Goal: Transaction & Acquisition: Purchase product/service

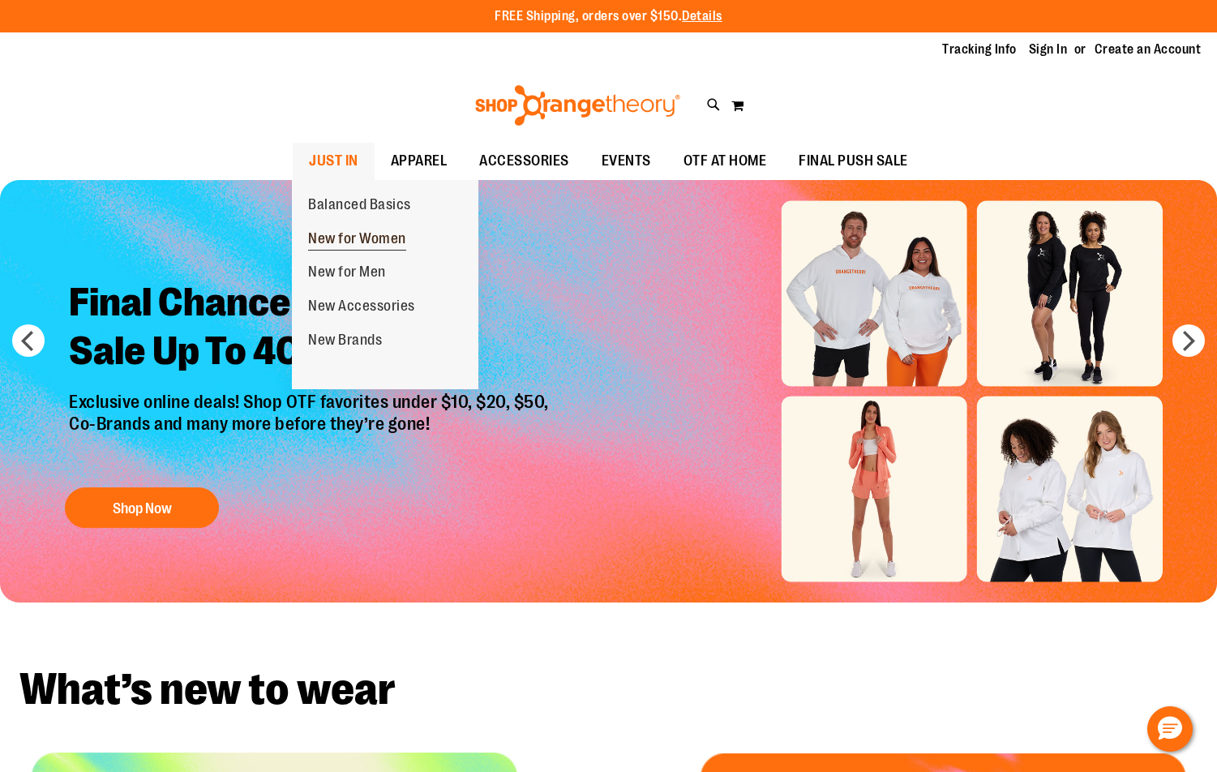
click at [354, 234] on span "New for Women" at bounding box center [357, 240] width 98 height 20
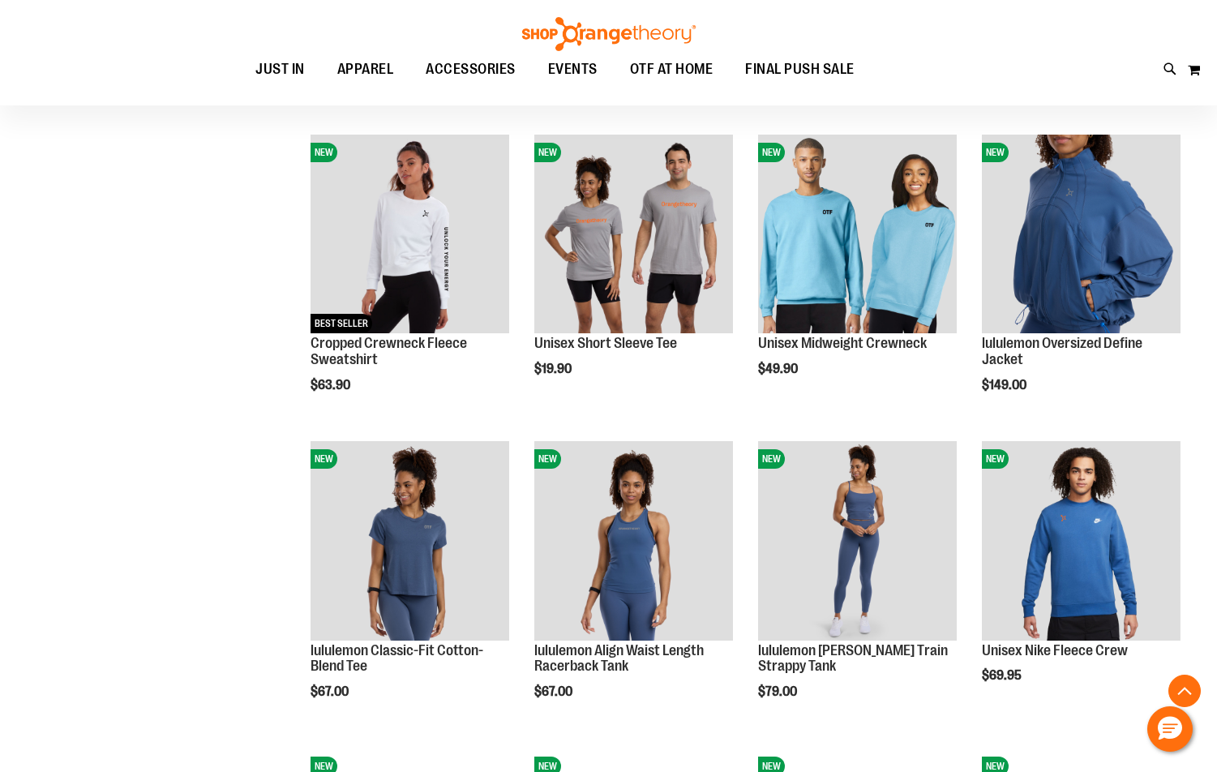
scroll to position [1134, 0]
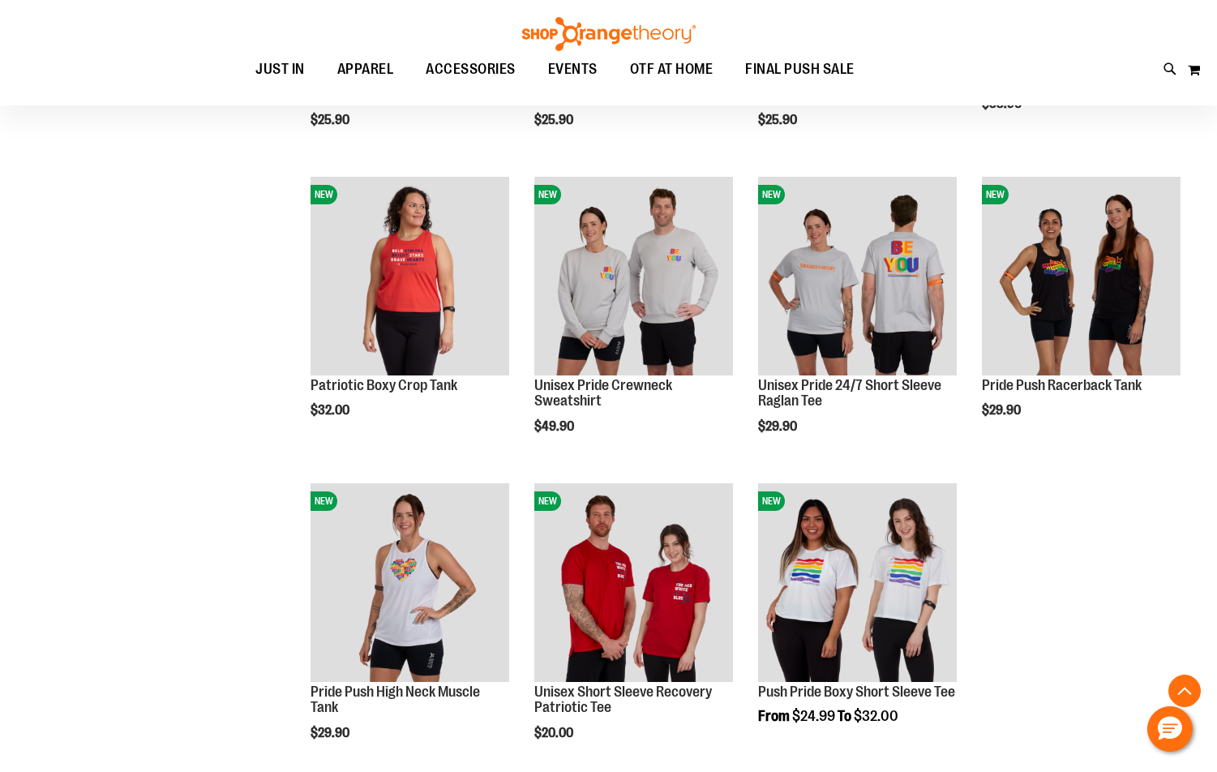
scroll to position [2026, 0]
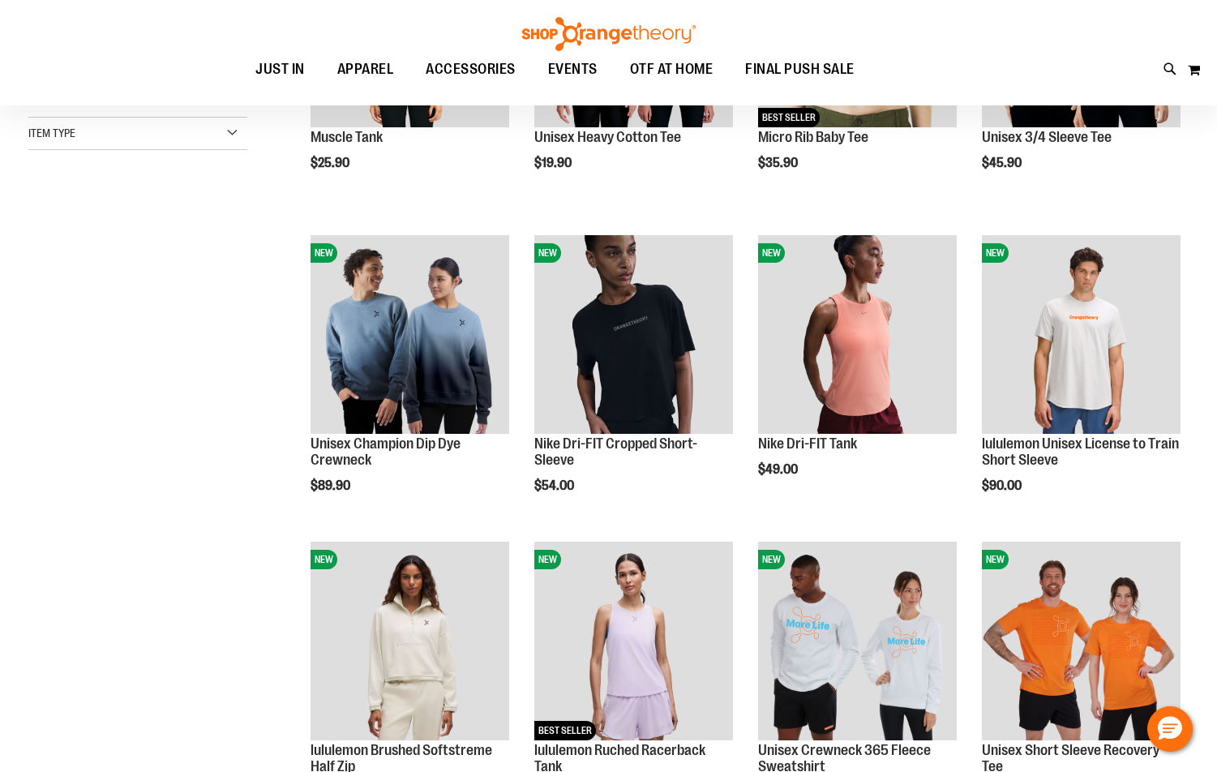
scroll to position [242, 0]
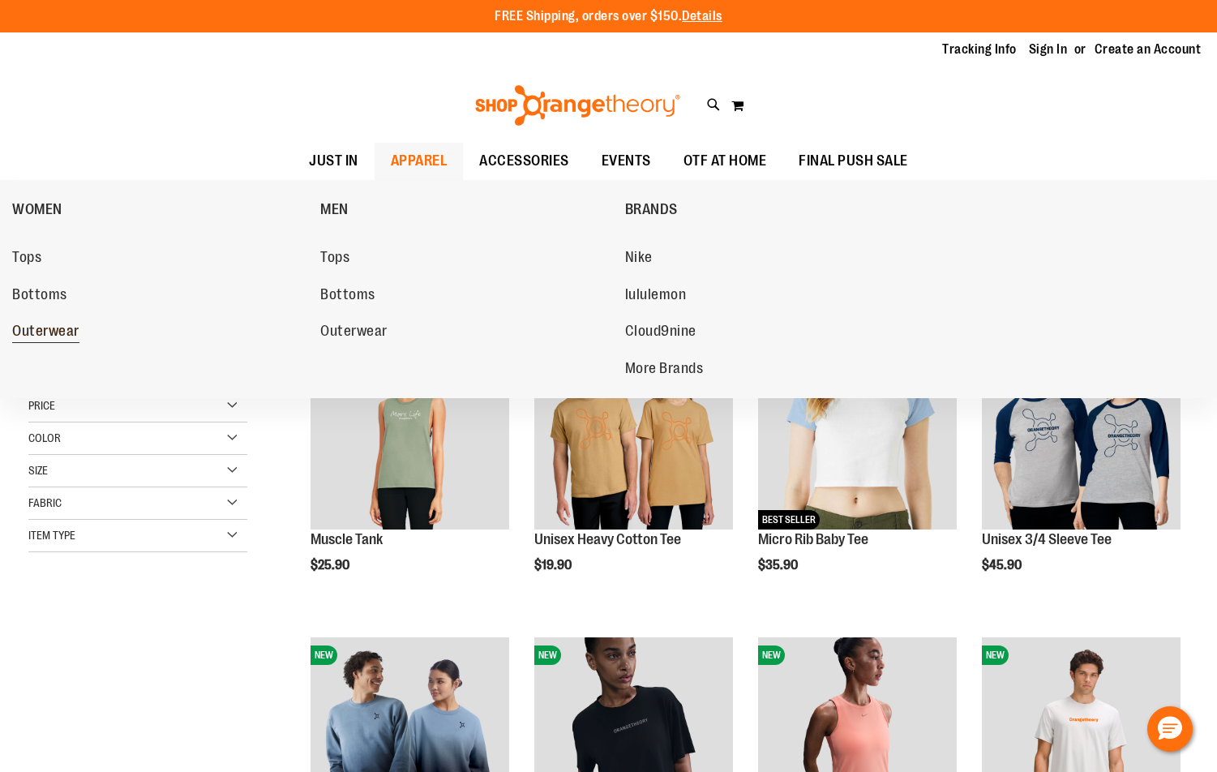
click at [60, 337] on span "Outerwear" at bounding box center [45, 333] width 67 height 20
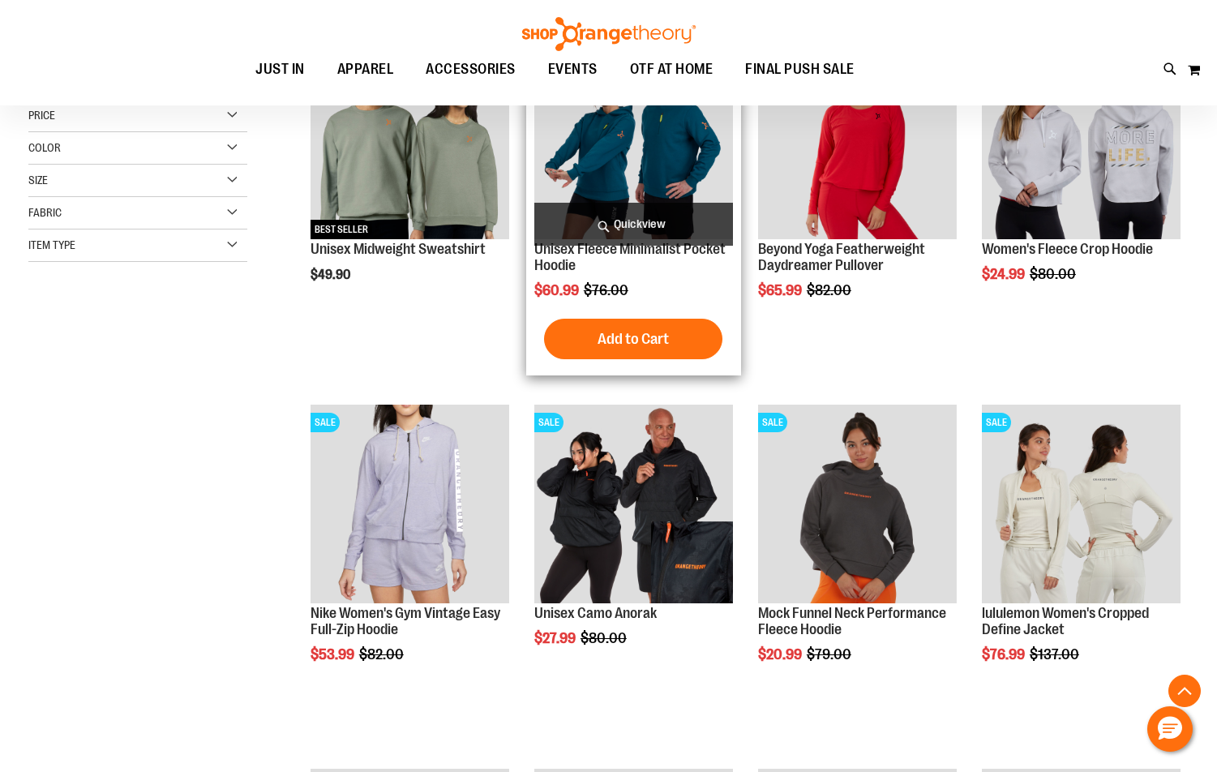
scroll to position [324, 0]
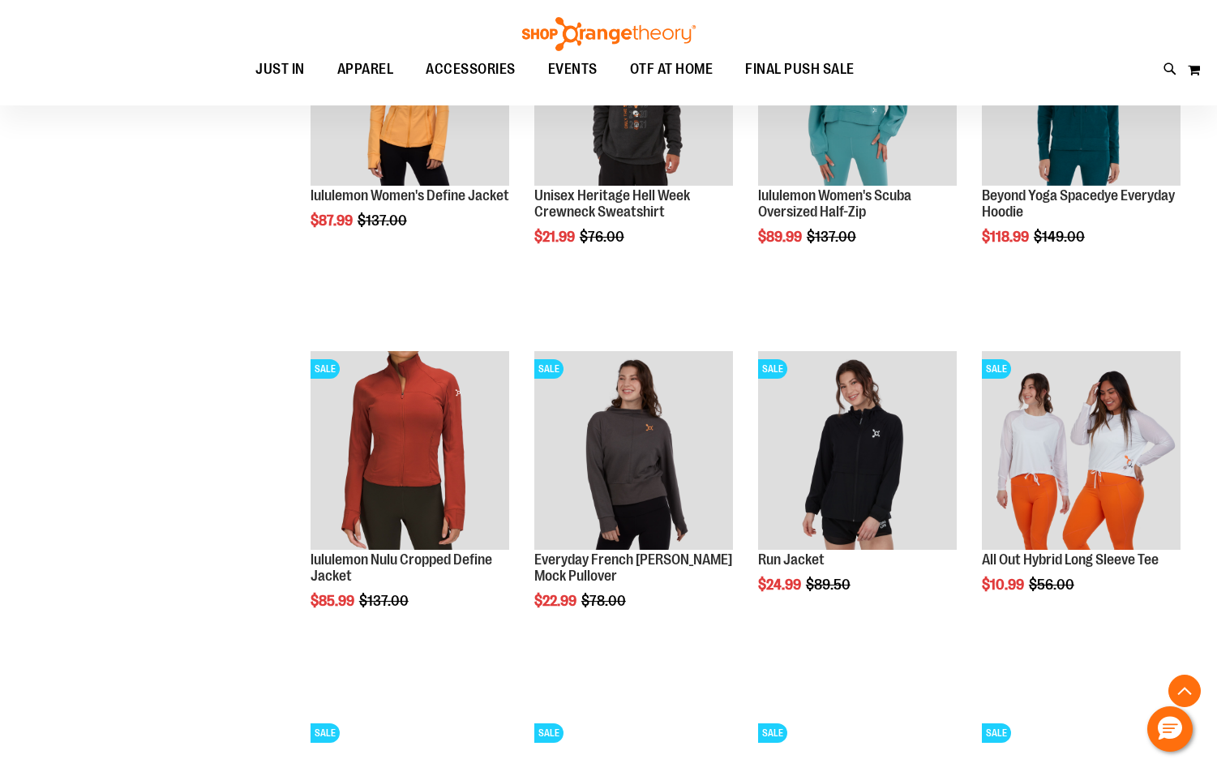
scroll to position [1378, 0]
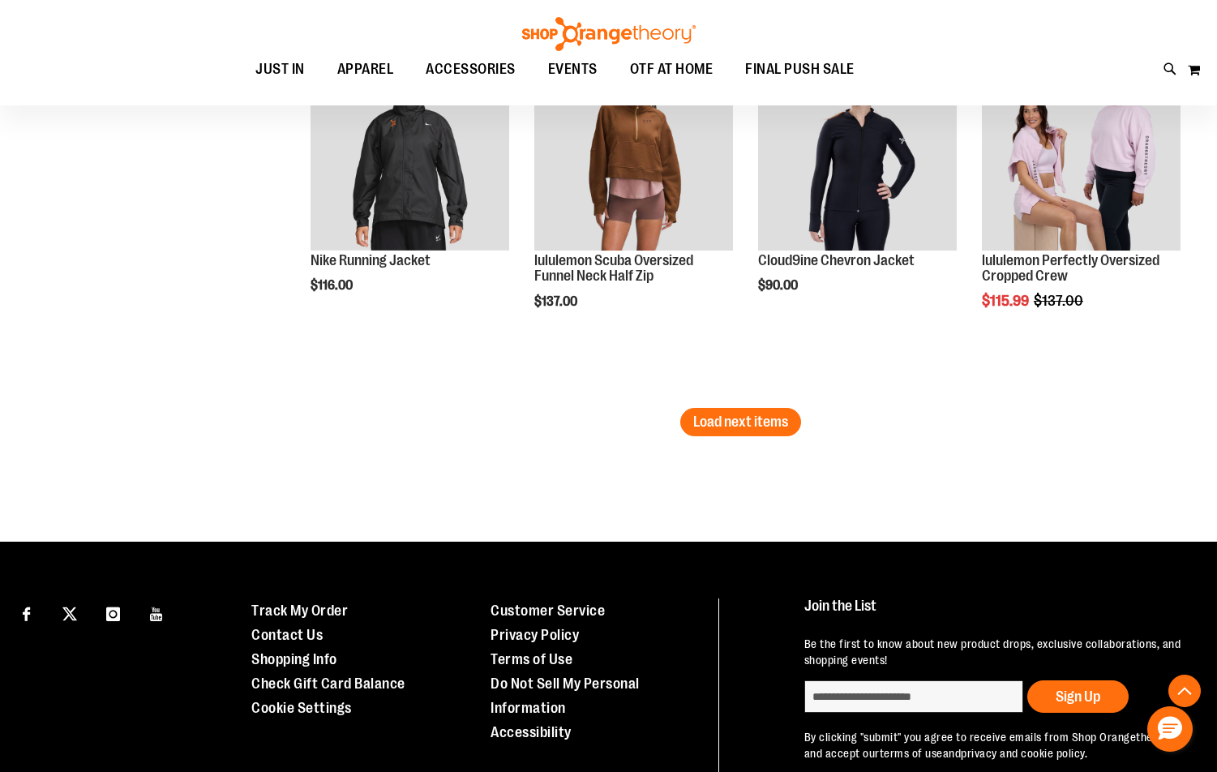
scroll to position [3281, 0]
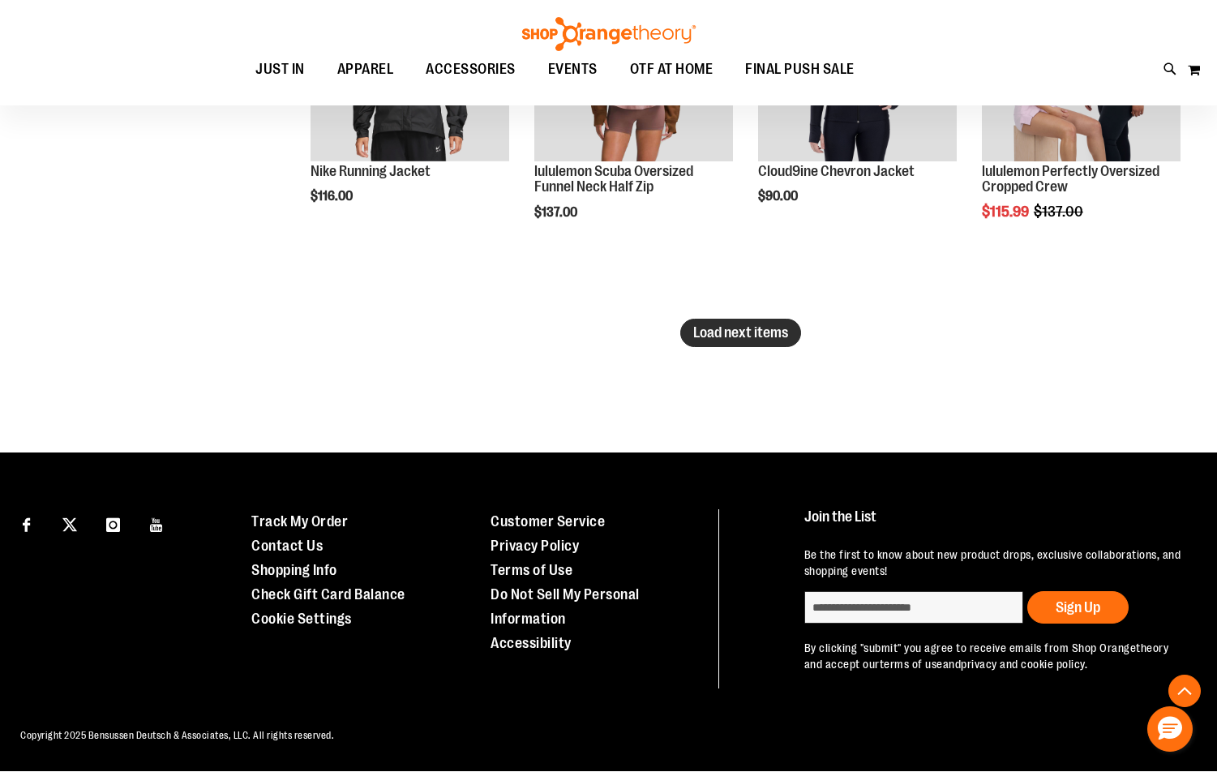
click at [702, 328] on span "Load next items" at bounding box center [740, 332] width 95 height 16
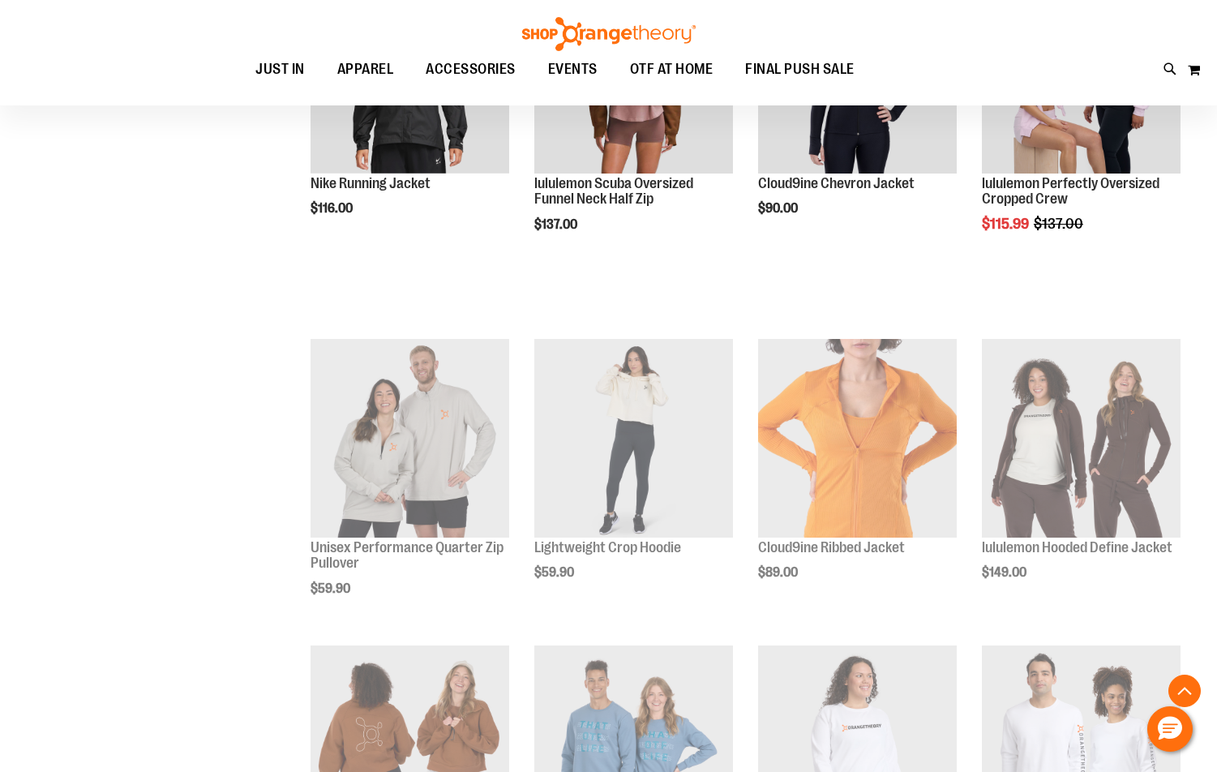
scroll to position [3025, 0]
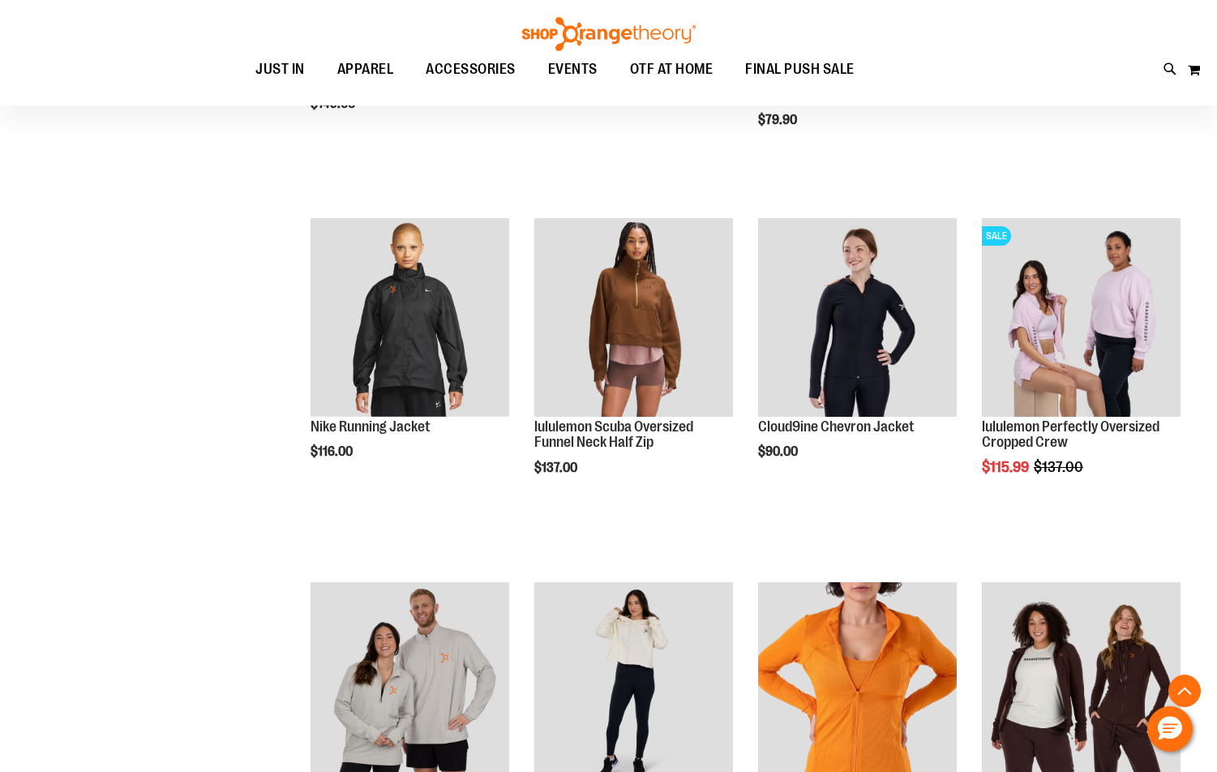
scroll to position [3187, 0]
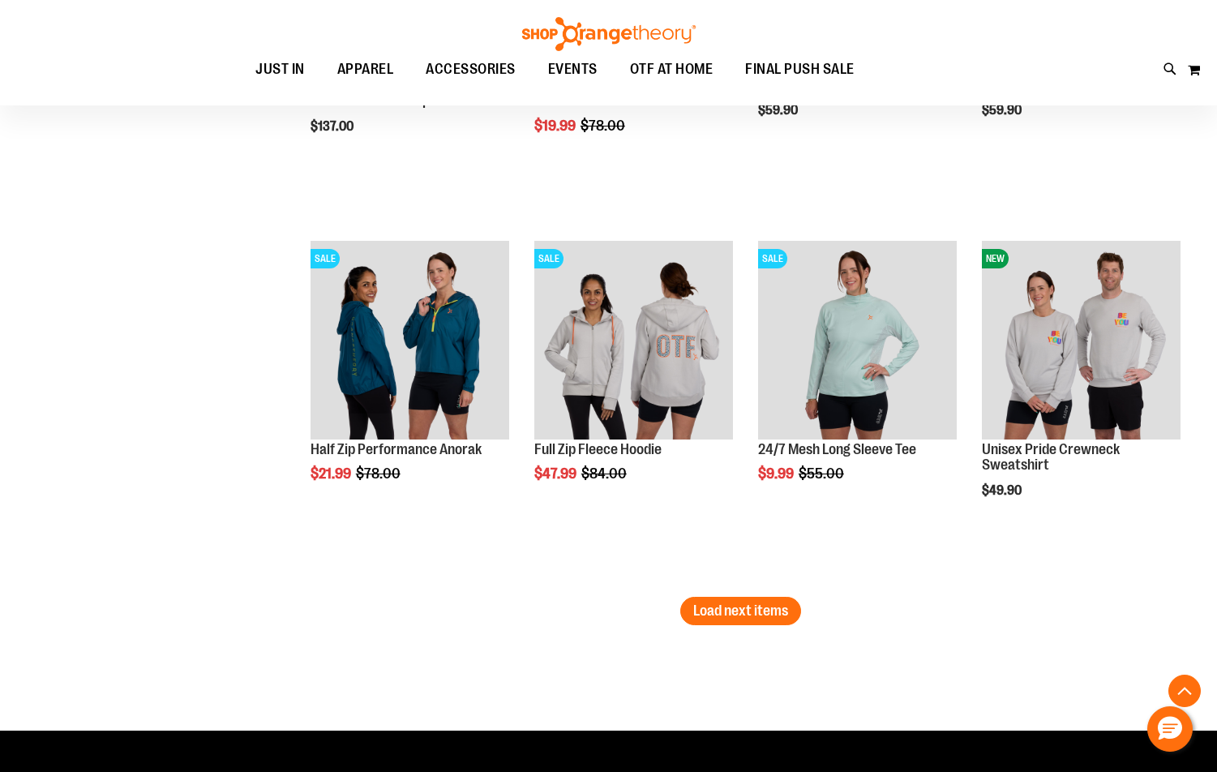
scroll to position [4242, 0]
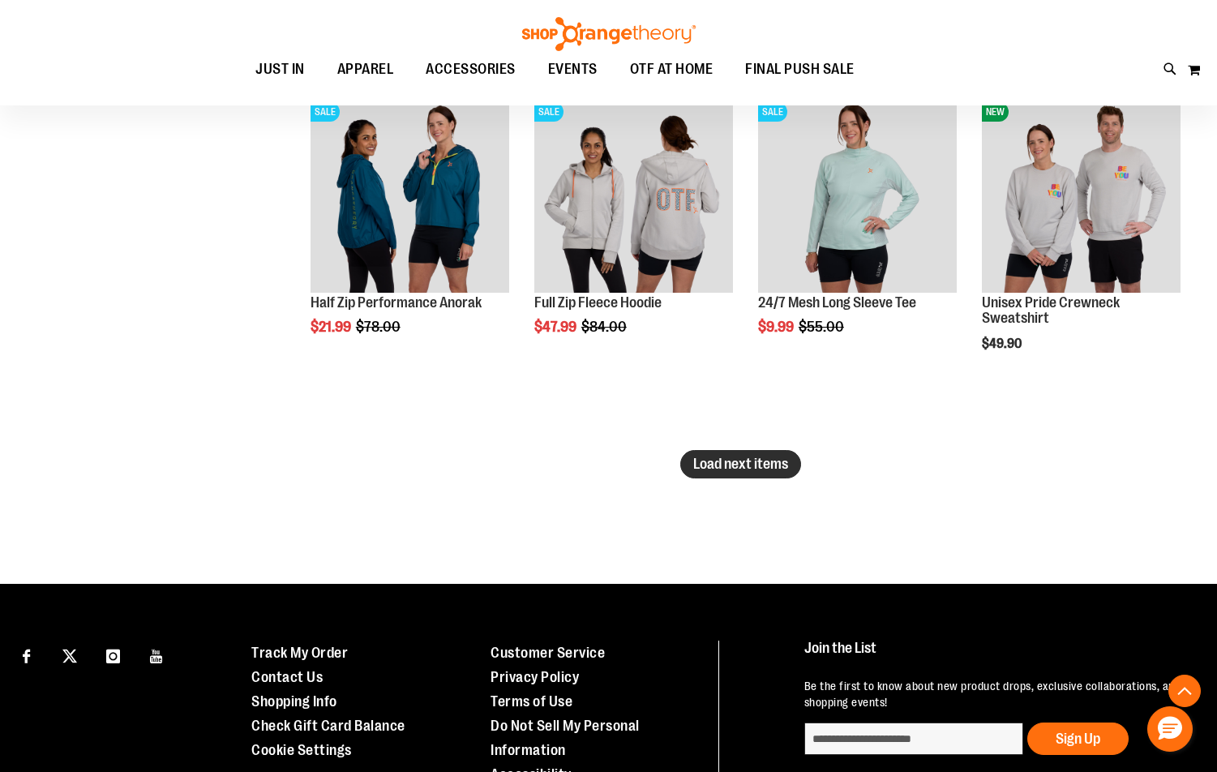
click at [729, 471] on span "Load next items" at bounding box center [740, 464] width 95 height 16
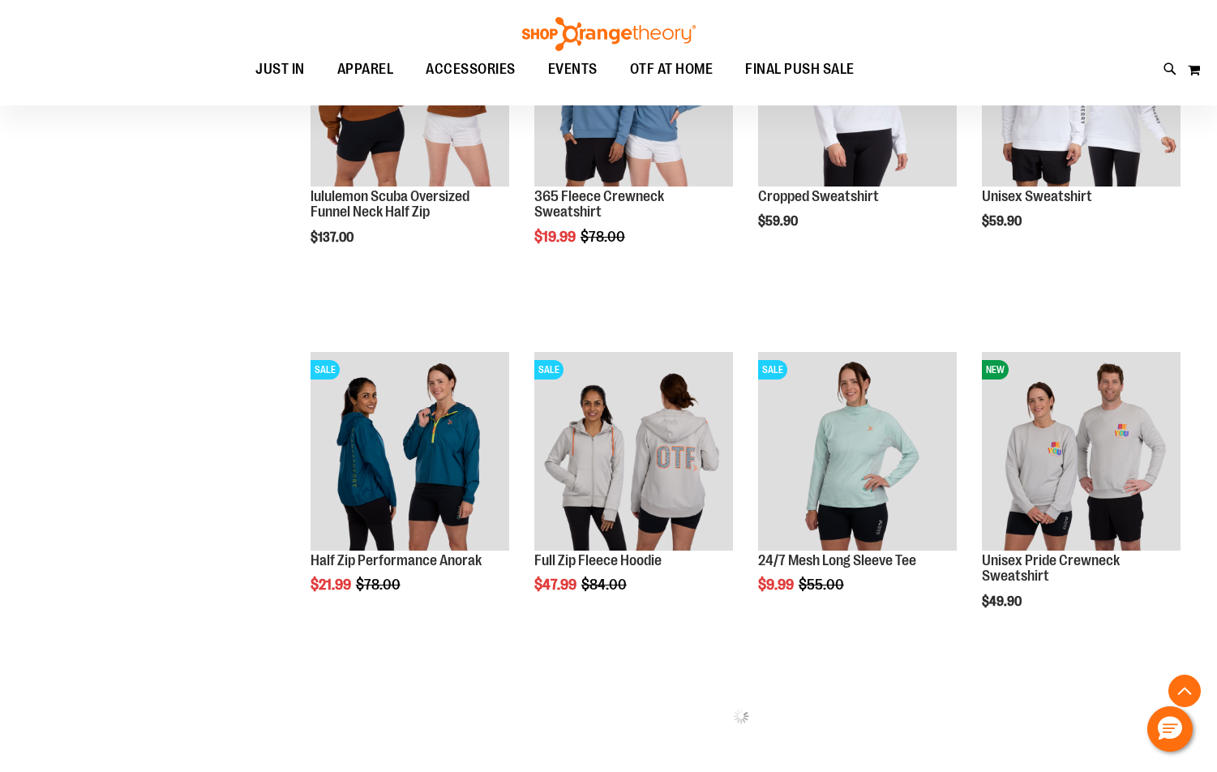
scroll to position [3917, 0]
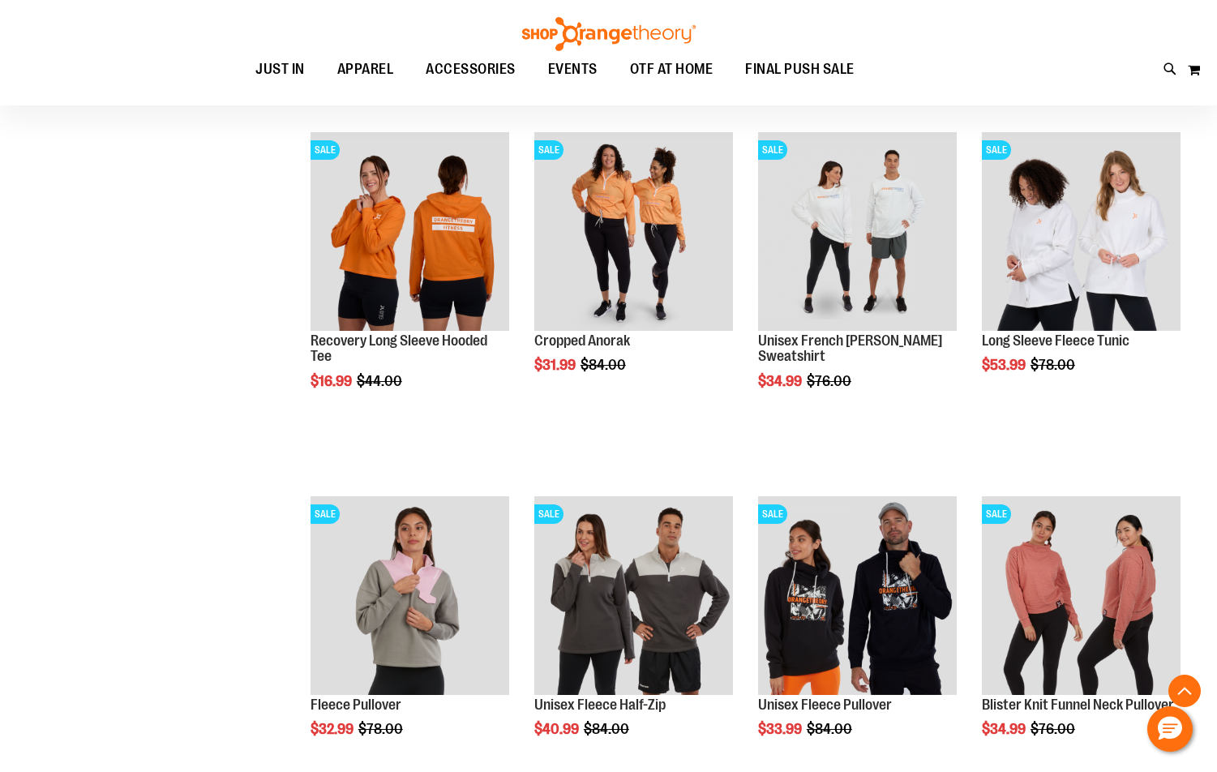
scroll to position [4728, 0]
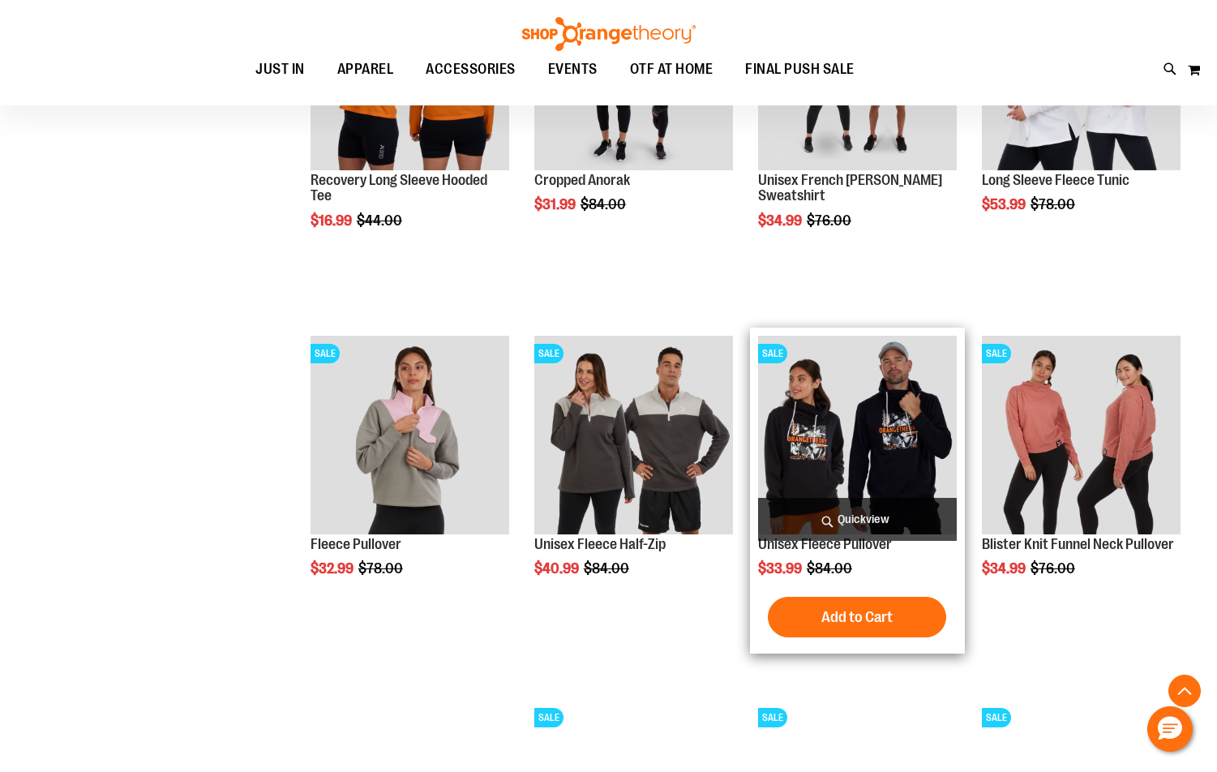
click at [790, 401] on img "product" at bounding box center [857, 435] width 199 height 199
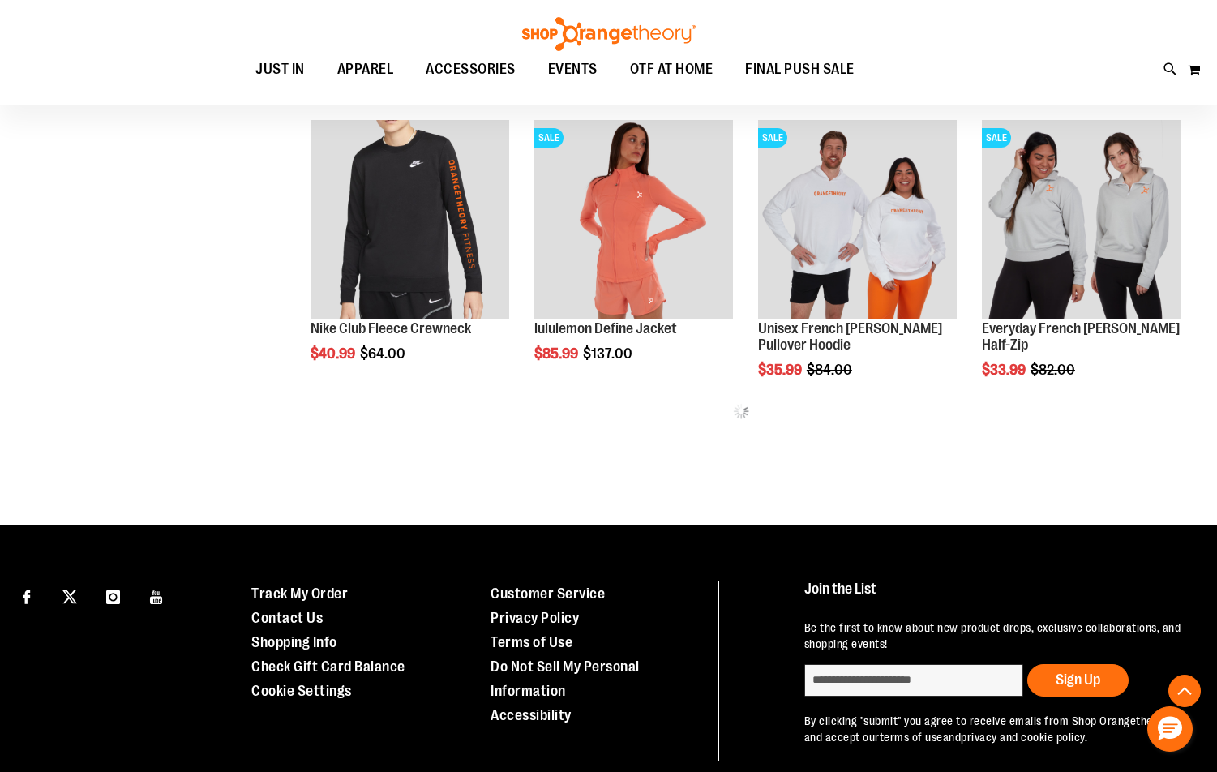
scroll to position [808, 0]
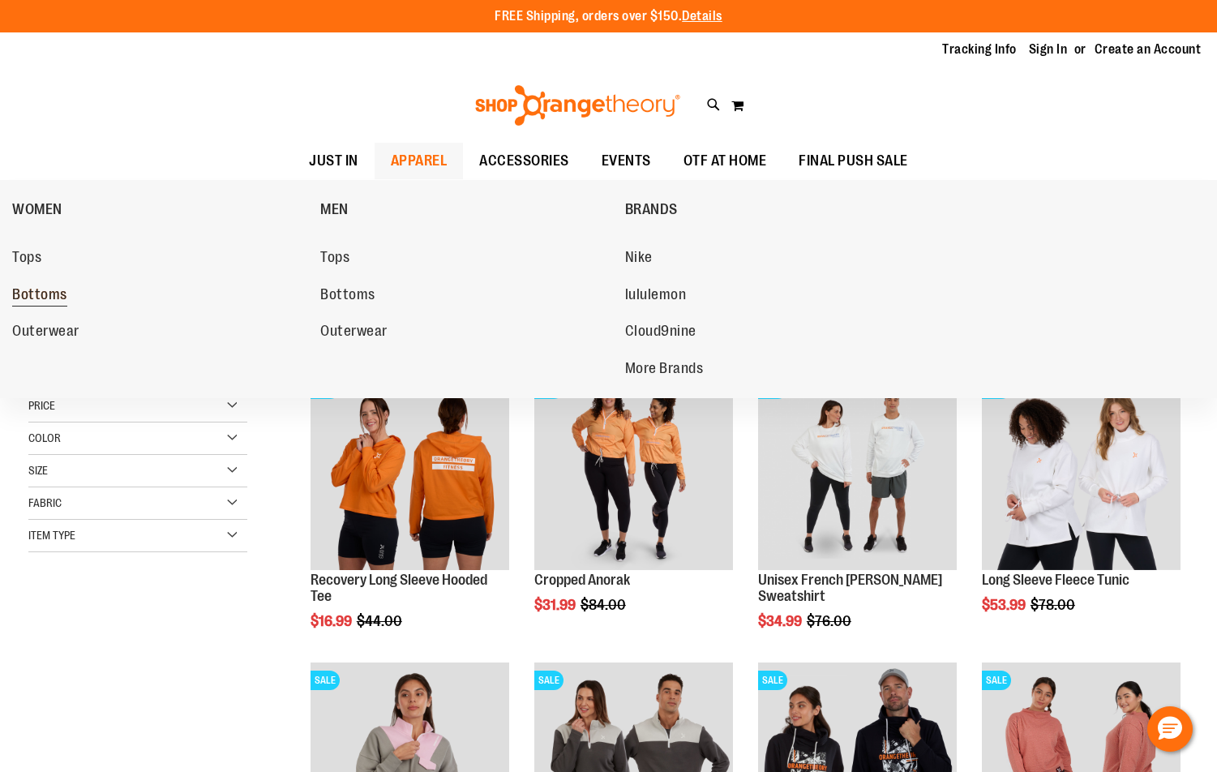
click at [27, 297] on span "Bottoms" at bounding box center [39, 296] width 55 height 20
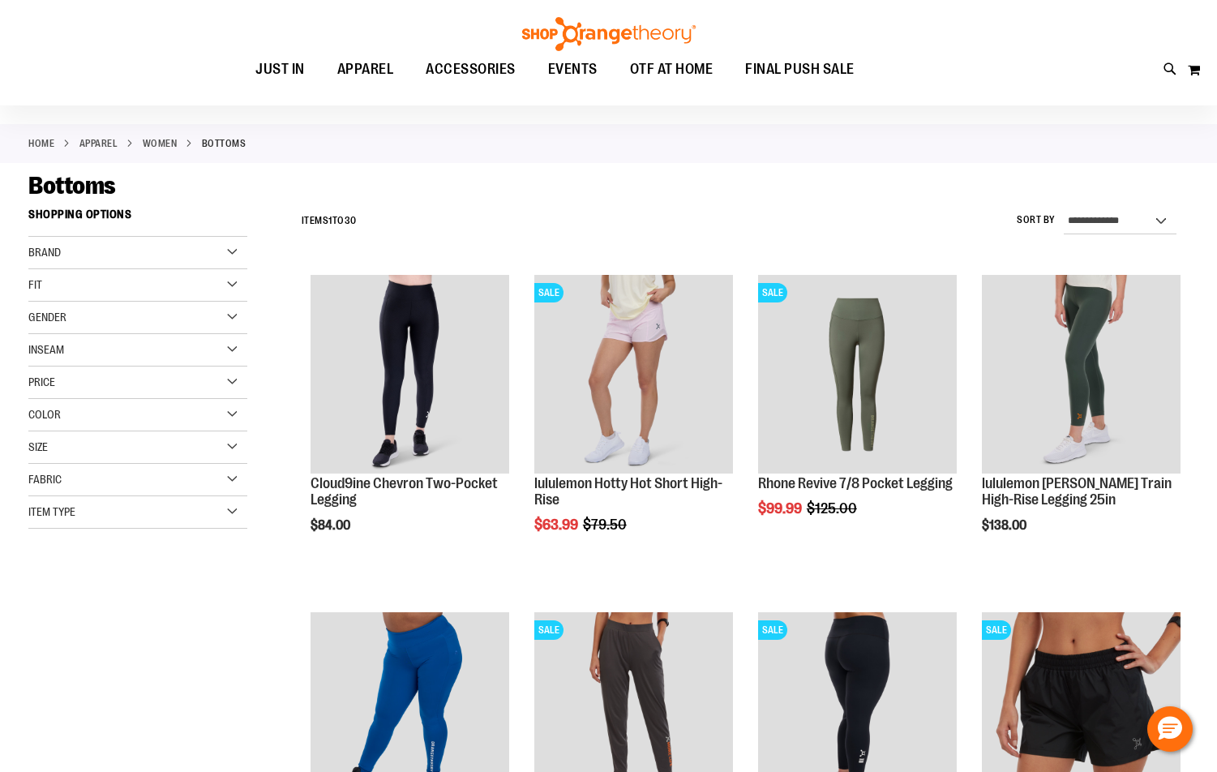
scroll to position [242, 0]
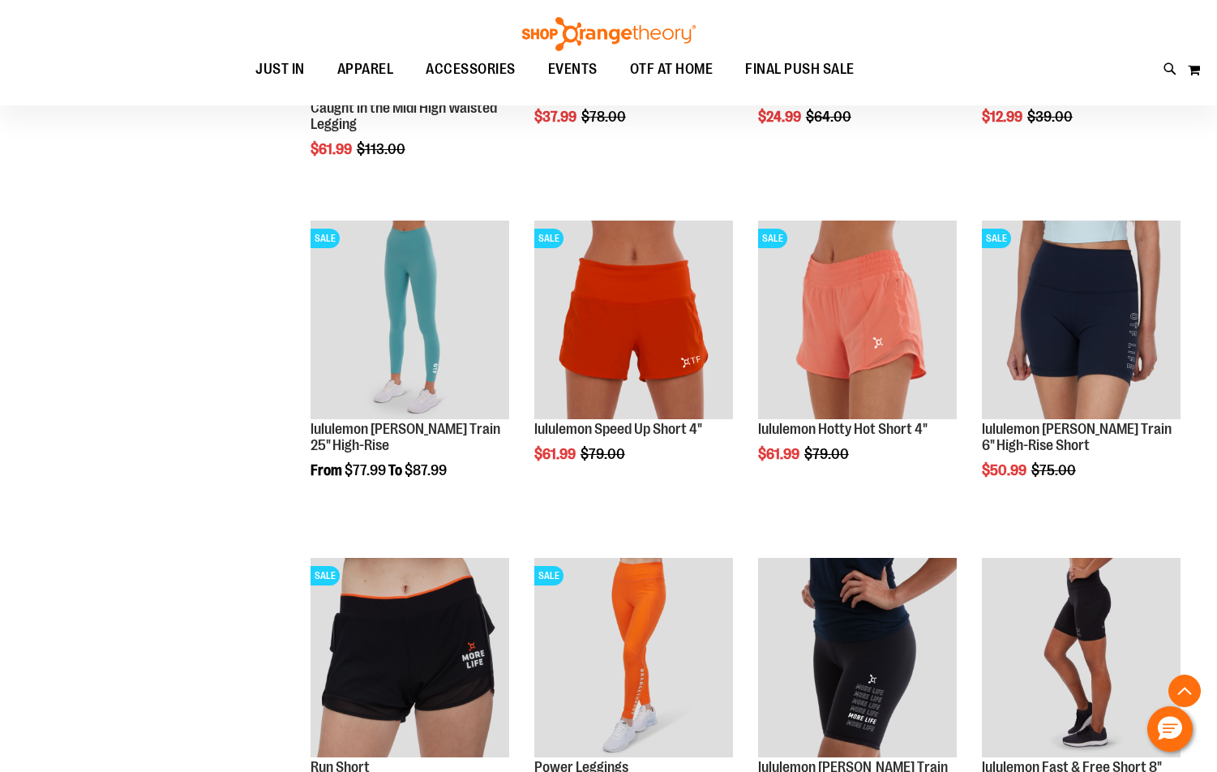
scroll to position [1215, 0]
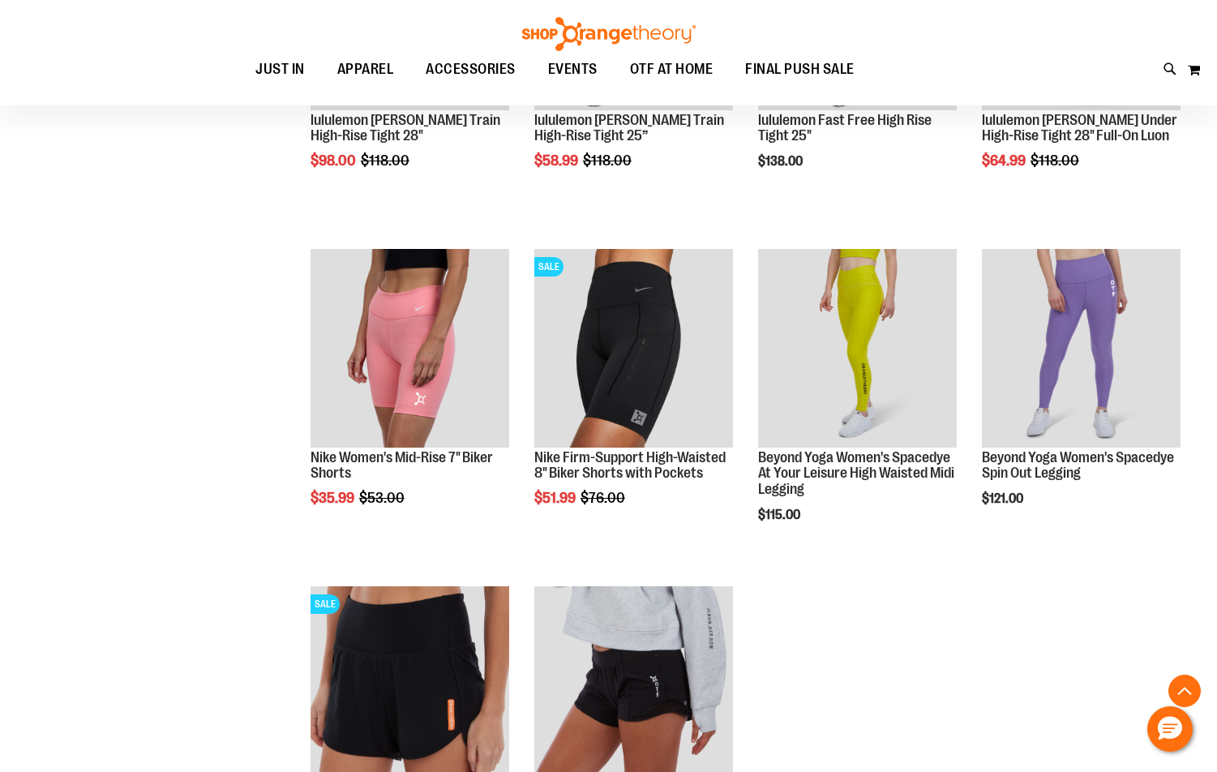
scroll to position [1781, 0]
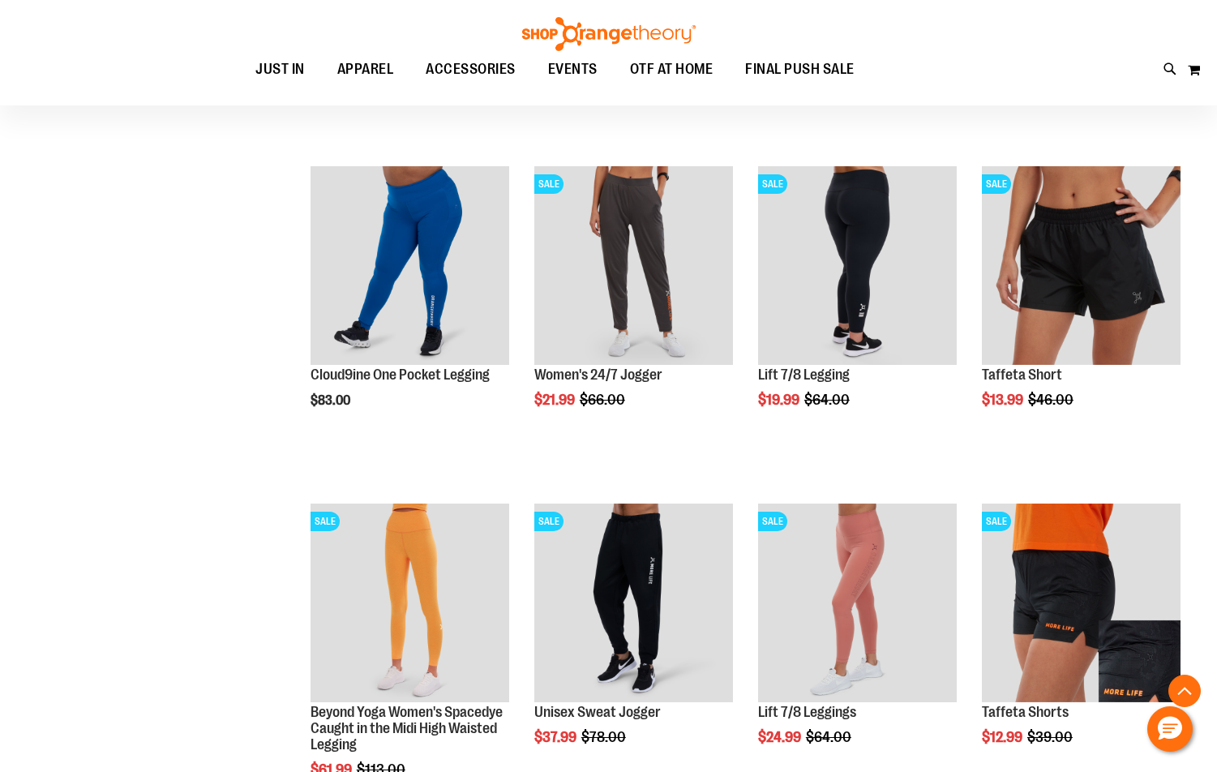
scroll to position [484, 0]
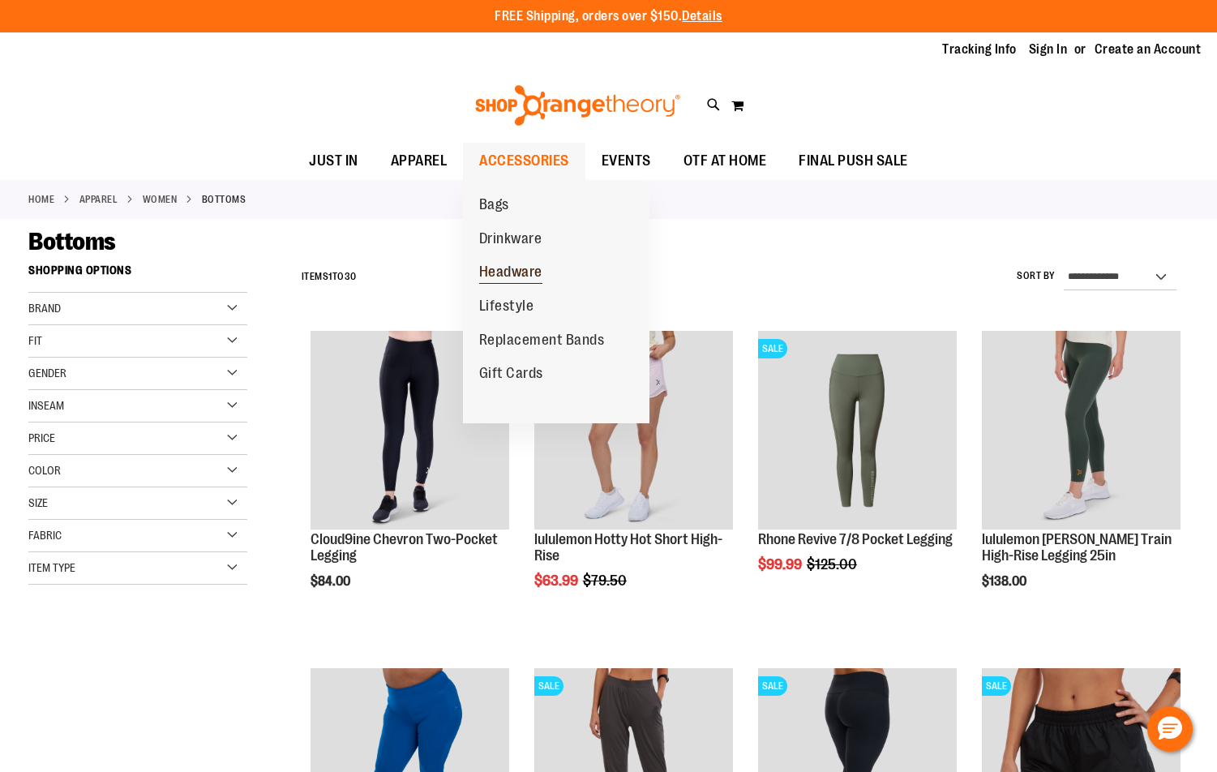
click at [512, 276] on span "Headware" at bounding box center [510, 274] width 63 height 20
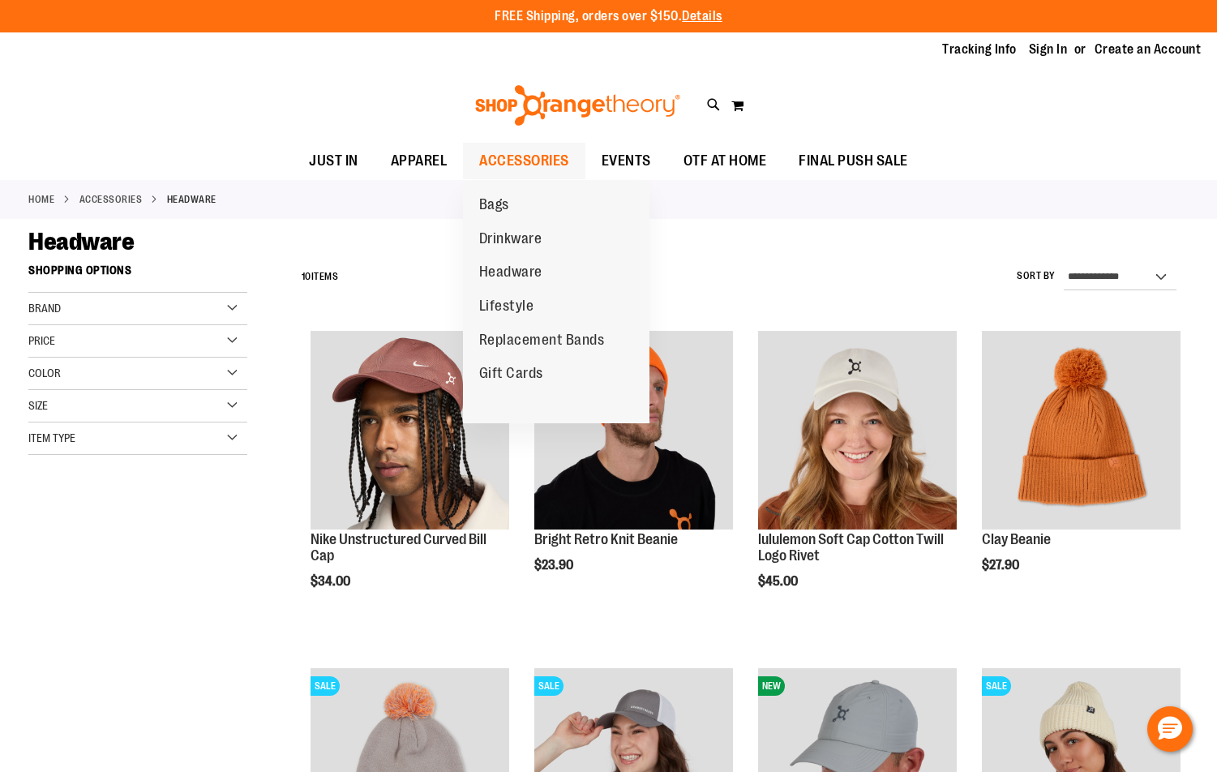
click at [510, 165] on span "ACCESSORIES" at bounding box center [524, 161] width 90 height 36
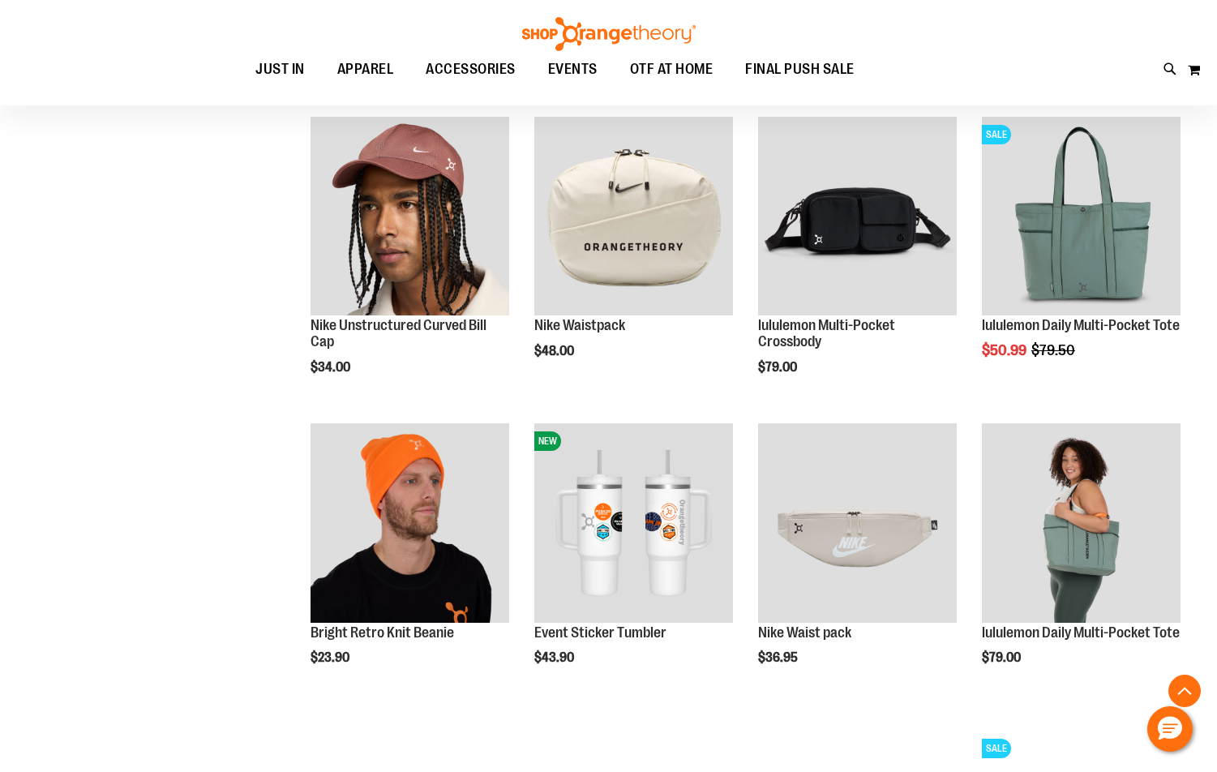
scroll to position [1134, 0]
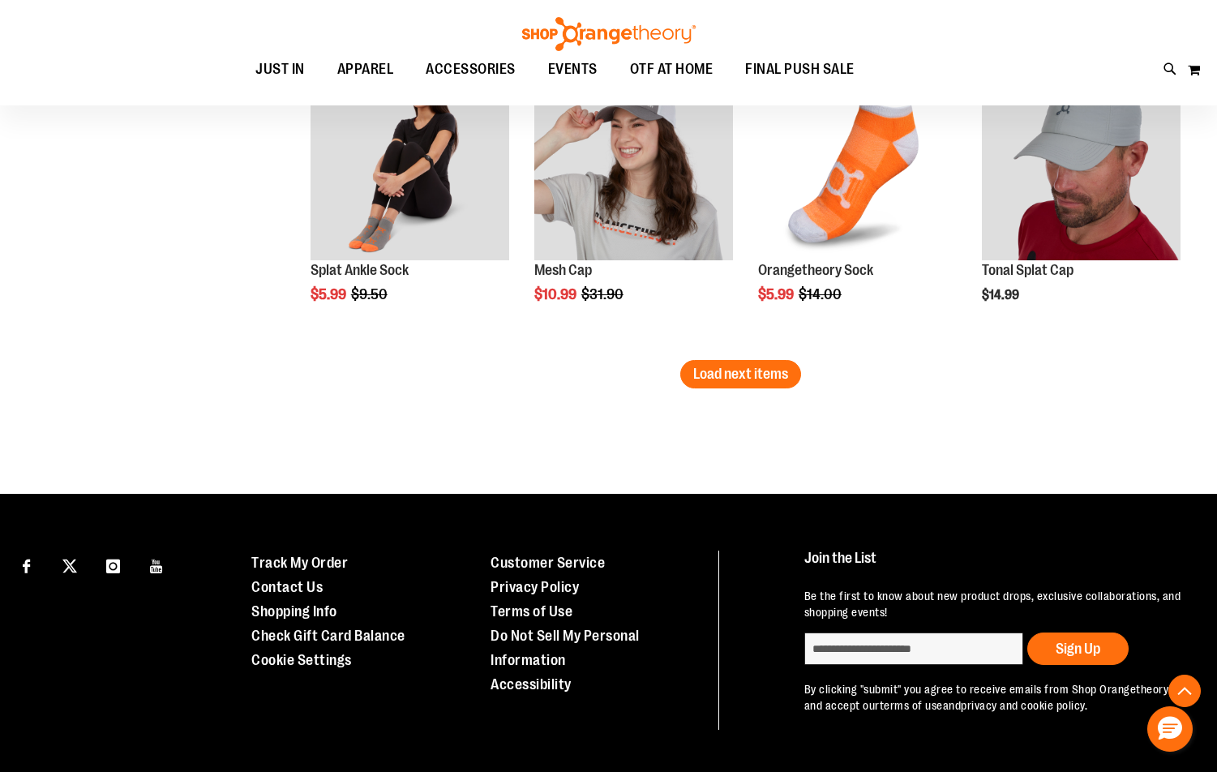
scroll to position [2763, 0]
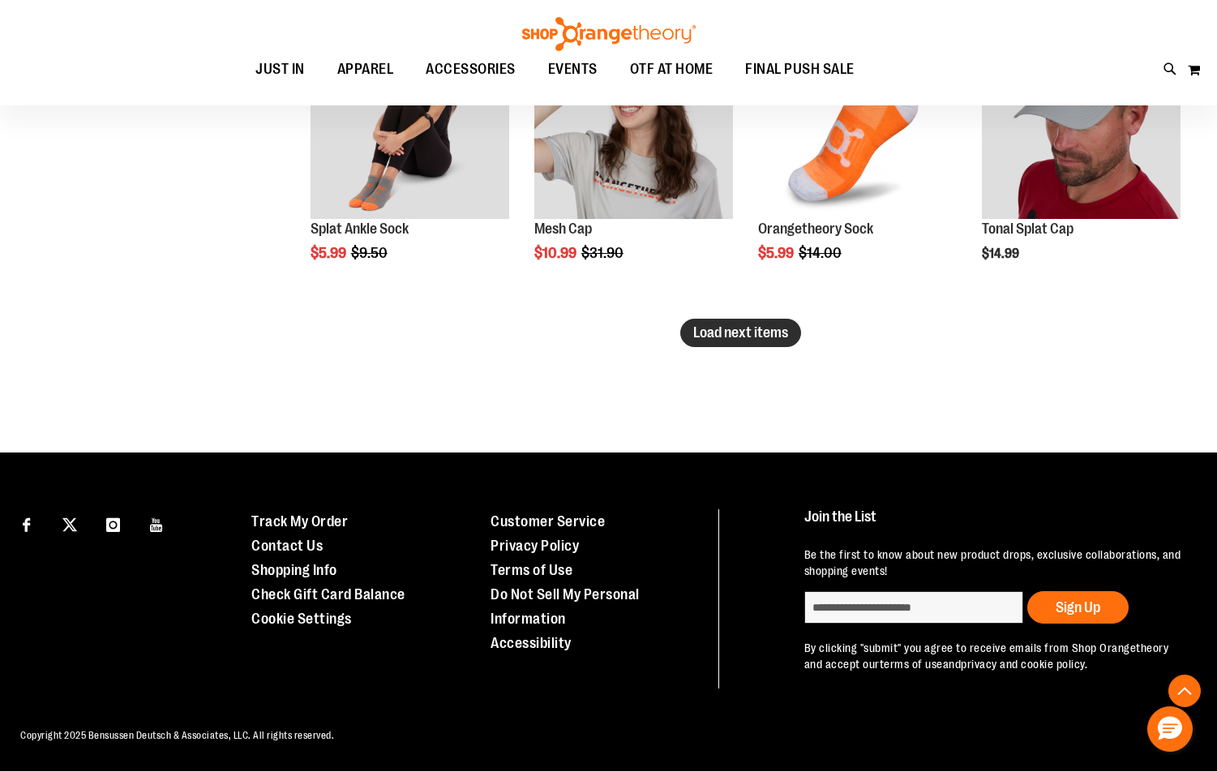
click at [746, 329] on span "Load next items" at bounding box center [740, 332] width 95 height 16
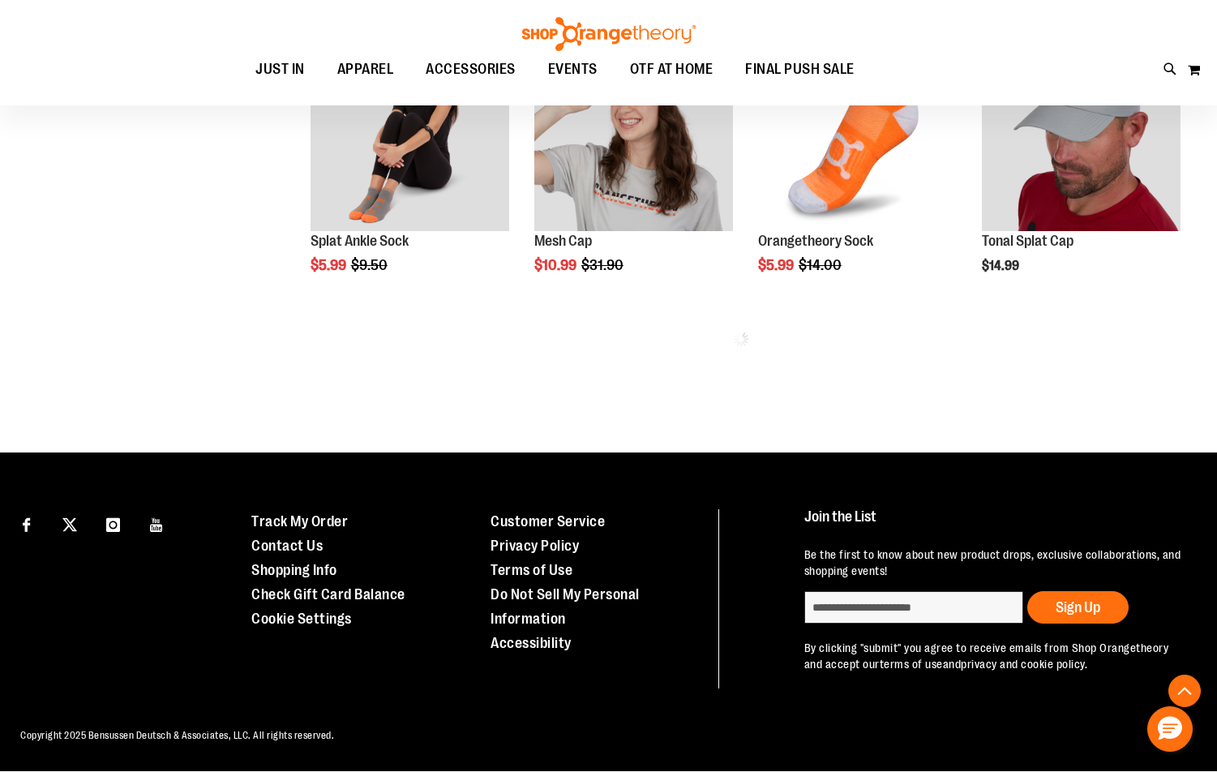
scroll to position [2750, 0]
